Goal: Task Accomplishment & Management: Manage account settings

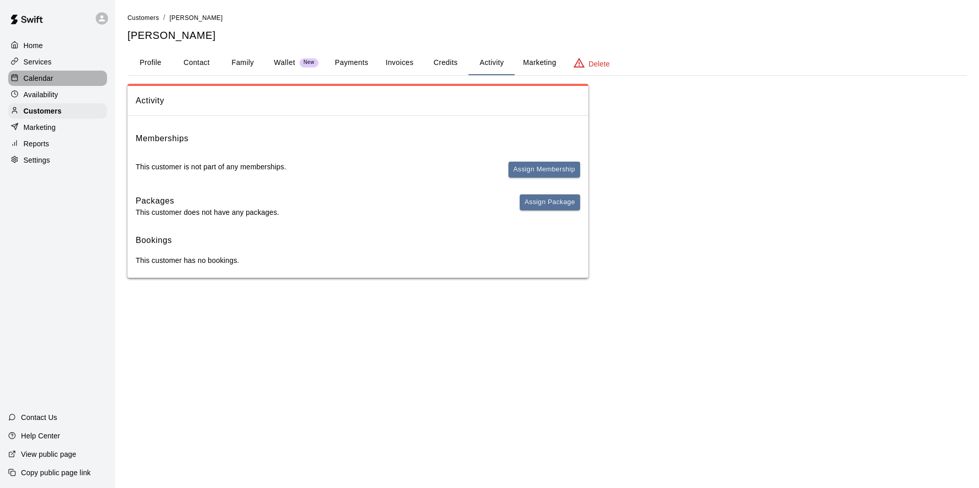
click at [21, 76] on div at bounding box center [17, 79] width 13 height 10
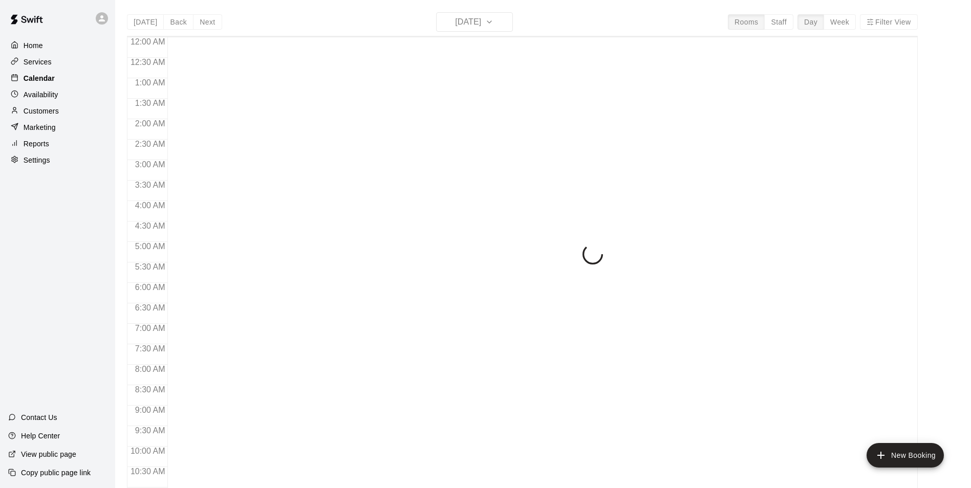
scroll to position [520, 0]
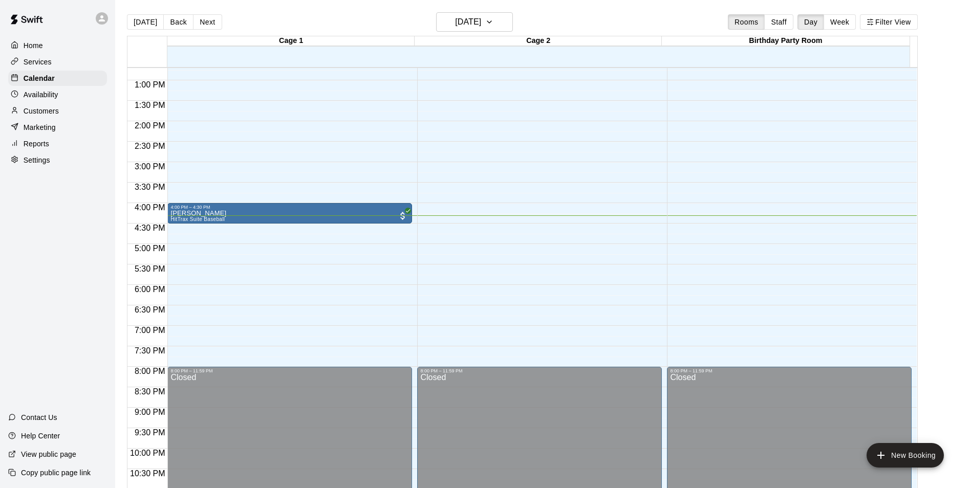
click at [214, 234] on div "12:00 AM – 10:00 AM Closed 10:00 AM – 11:00 AM Unavailable 4:00 PM – 4:30 PM [P…" at bounding box center [289, 39] width 245 height 983
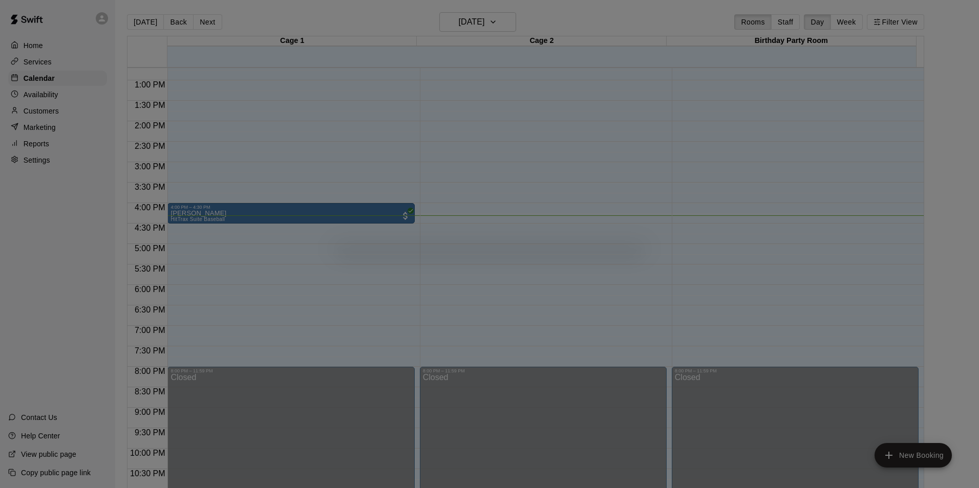
click at [214, 234] on div at bounding box center [489, 244] width 979 height 488
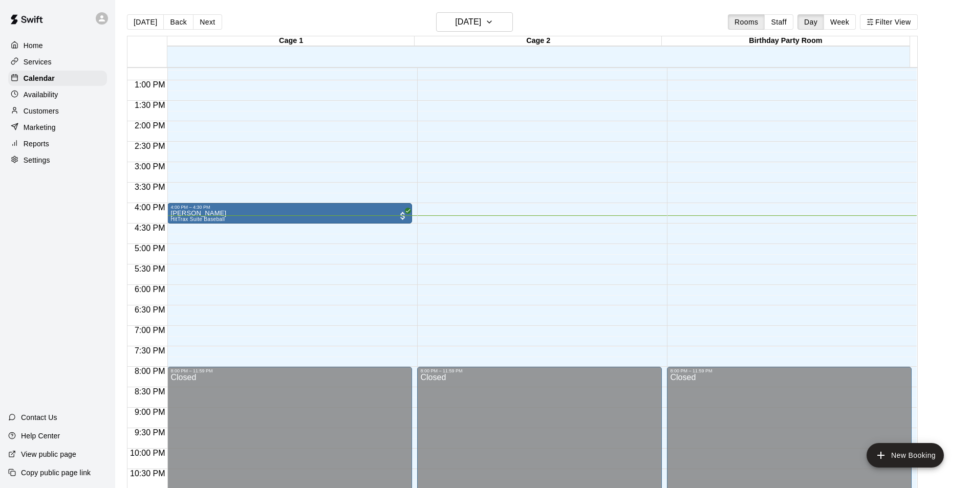
click at [214, 234] on div "12:00 AM – 10:00 AM Closed 10:00 AM – 11:00 AM Unavailable 4:00 PM – 4:30 PM [P…" at bounding box center [289, 39] width 245 height 983
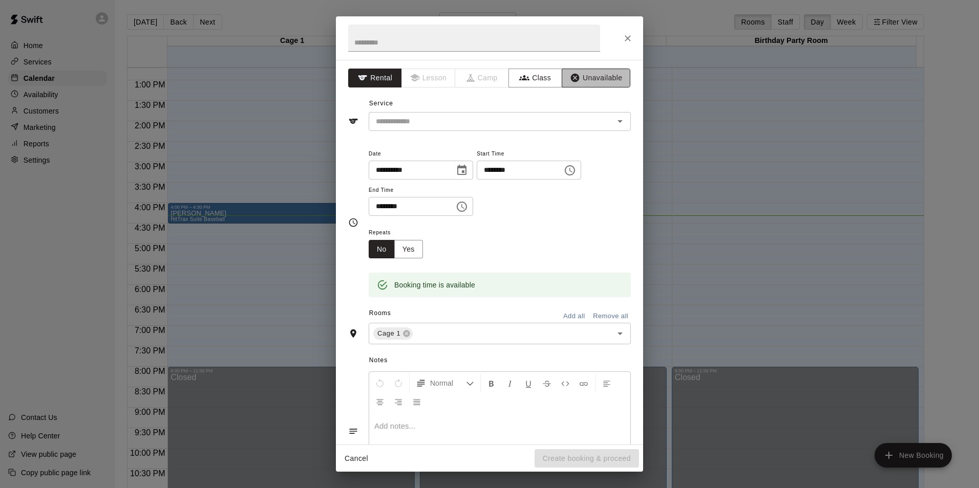
click at [579, 76] on button "Unavailable" at bounding box center [596, 78] width 69 height 19
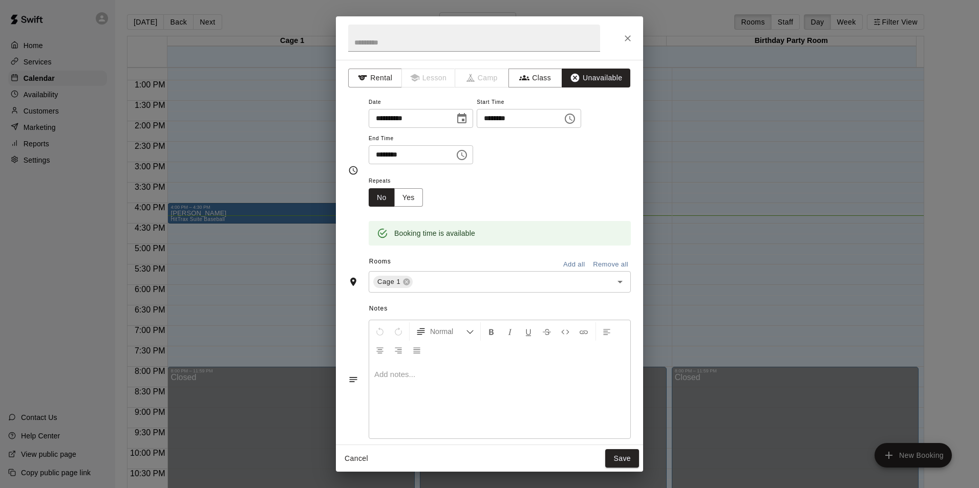
click at [436, 383] on div at bounding box center [499, 400] width 261 height 77
click at [628, 450] on button "Save" at bounding box center [622, 458] width 34 height 19
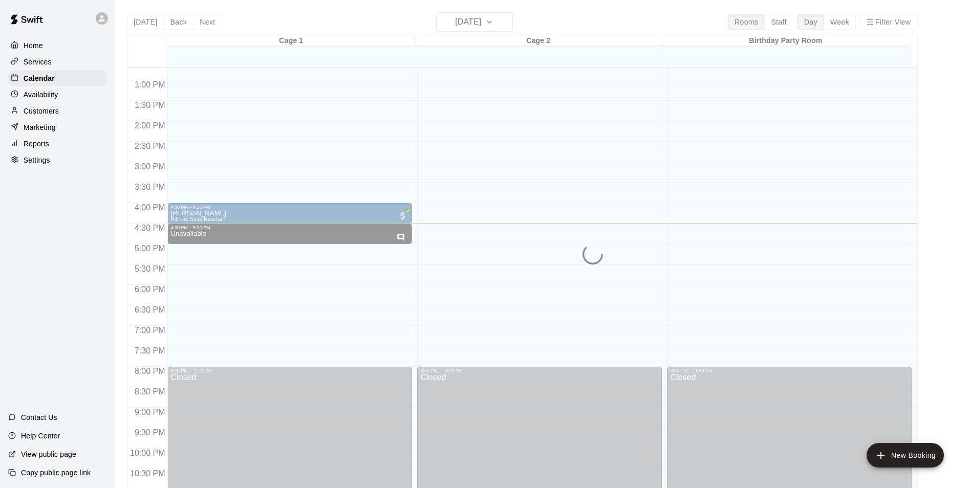
click at [55, 247] on div "Home Services Calendar Availability Customers Marketing Reports Settings Contac…" at bounding box center [57, 244] width 115 height 488
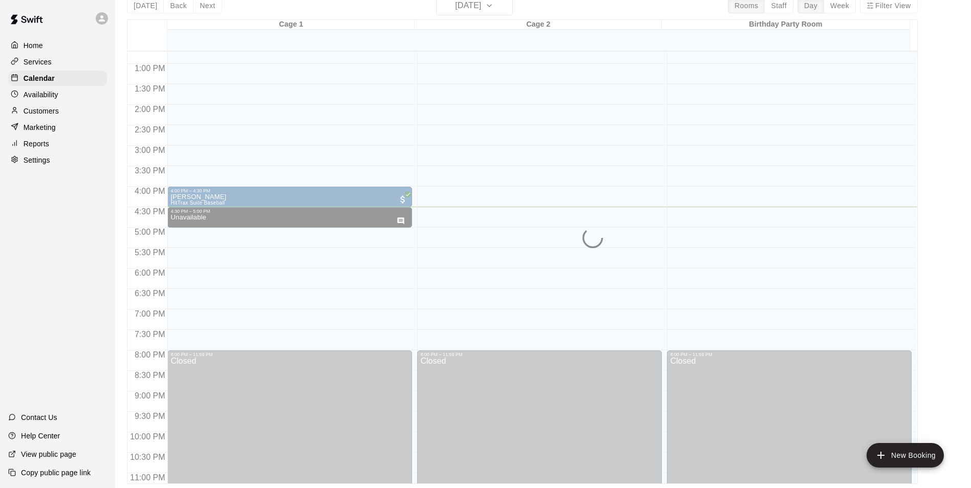
scroll to position [0, 0]
